Goal: Entertainment & Leisure: Consume media (video, audio)

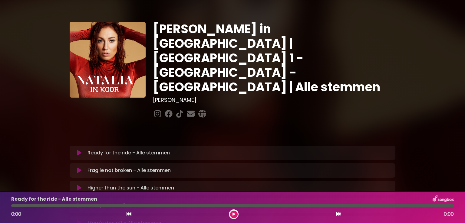
click at [441, 75] on div "[PERSON_NAME] in [GEOGRAPHIC_DATA] | [GEOGRAPHIC_DATA] 1 - [GEOGRAPHIC_DATA] - …" at bounding box center [232, 185] width 465 height 356
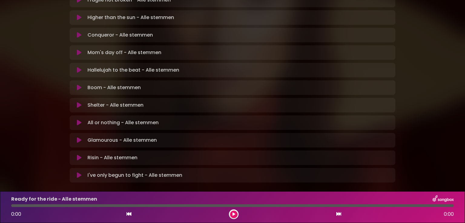
scroll to position [178, 0]
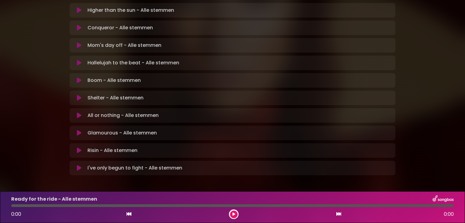
click at [77, 113] on icon at bounding box center [79, 116] width 5 height 6
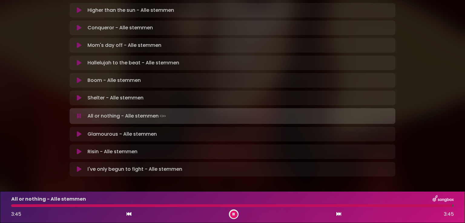
click at [64, 94] on div "[PERSON_NAME] in [GEOGRAPHIC_DATA] | [GEOGRAPHIC_DATA] 1 - [GEOGRAPHIC_DATA] - …" at bounding box center [232, 8] width 399 height 358
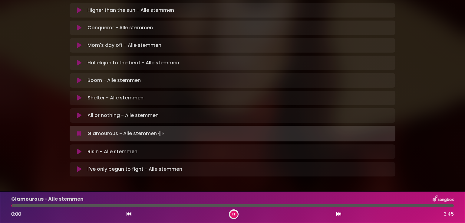
click at [233, 215] on icon at bounding box center [233, 215] width 2 height 4
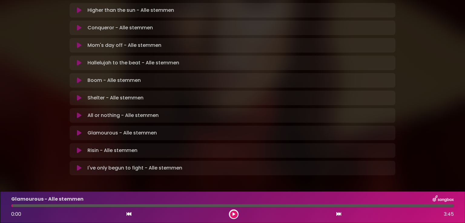
click at [235, 215] on button at bounding box center [234, 215] width 8 height 8
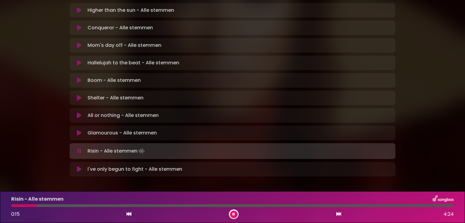
click at [77, 148] on icon at bounding box center [79, 151] width 4 height 6
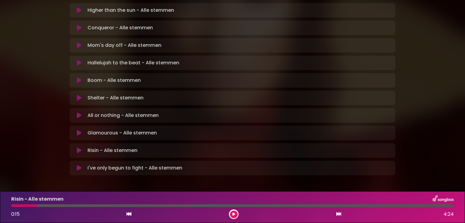
click at [232, 213] on icon at bounding box center [233, 215] width 3 height 4
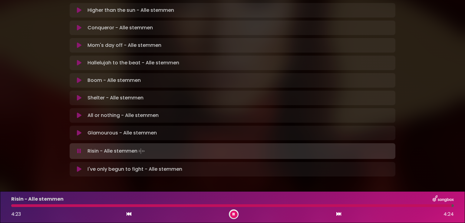
click at [235, 216] on button at bounding box center [234, 215] width 8 height 8
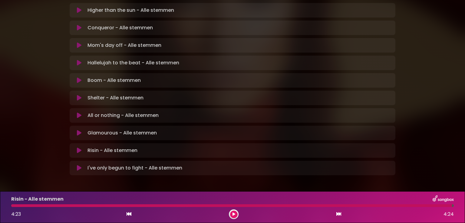
click at [79, 165] on icon at bounding box center [79, 168] width 5 height 6
click at [80, 165] on icon at bounding box center [79, 168] width 5 height 6
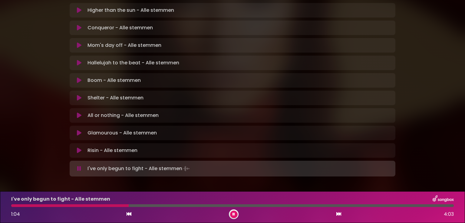
click at [76, 166] on button at bounding box center [79, 169] width 12 height 6
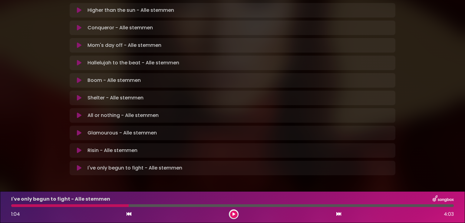
click at [82, 205] on div at bounding box center [69, 206] width 117 height 3
click at [131, 213] on icon at bounding box center [128, 214] width 5 height 5
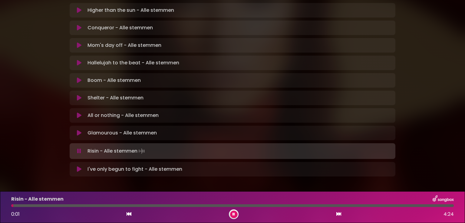
click at [79, 166] on icon at bounding box center [79, 169] width 5 height 6
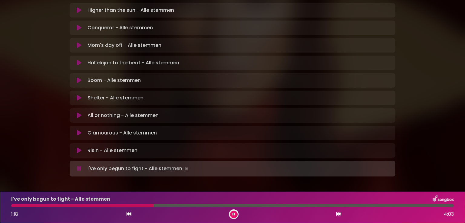
click at [234, 215] on icon at bounding box center [234, 214] width 4 height 4
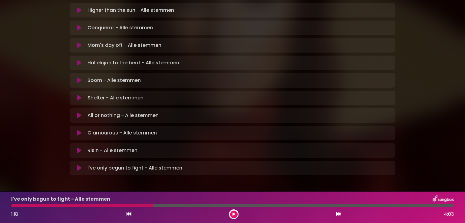
click at [234, 215] on icon at bounding box center [233, 214] width 4 height 5
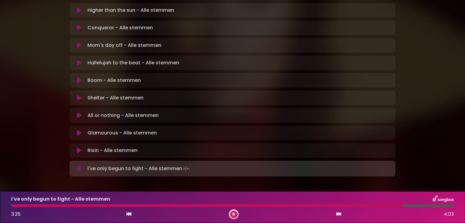
click at [284, 205] on div at bounding box center [207, 206] width 392 height 3
click at [361, 205] on div at bounding box center [200, 206] width 378 height 3
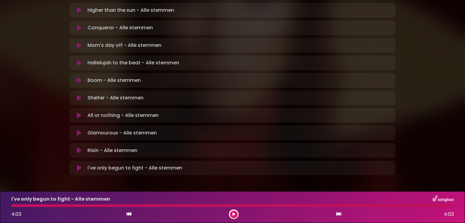
drag, startPoint x: 76, startPoint y: 144, endPoint x: 79, endPoint y: 148, distance: 5.2
click at [79, 165] on icon at bounding box center [79, 168] width 5 height 6
click at [79, 60] on icon at bounding box center [79, 63] width 5 height 6
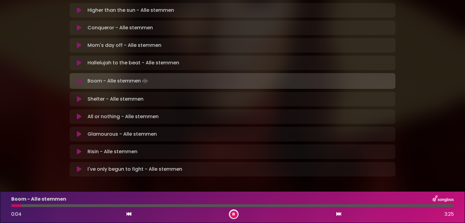
click at [234, 215] on icon at bounding box center [233, 214] width 4 height 4
